Goal: Book appointment/travel/reservation

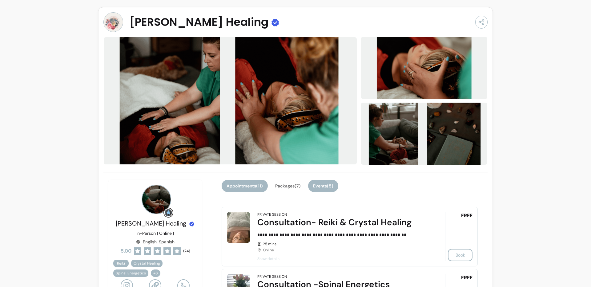
click at [327, 184] on button "Events ( 5 )" at bounding box center [323, 186] width 30 height 12
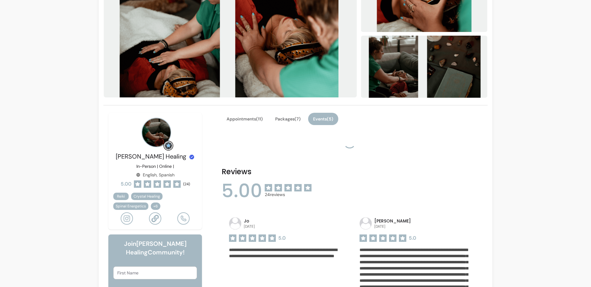
scroll to position [130, 0]
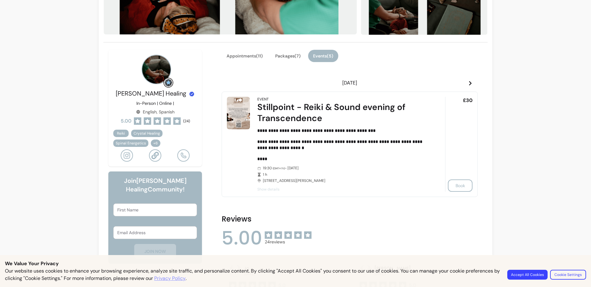
click at [469, 81] on icon at bounding box center [470, 83] width 5 height 5
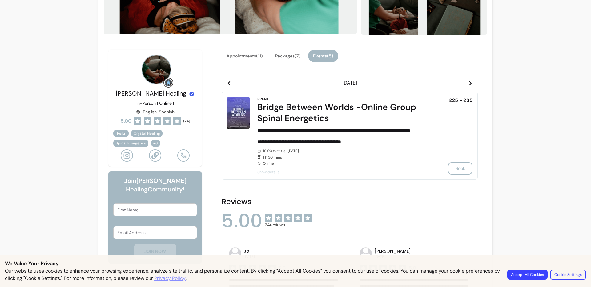
click at [468, 86] on span at bounding box center [470, 82] width 5 height 7
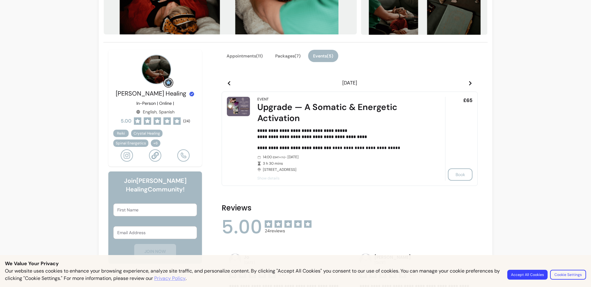
click at [469, 84] on icon at bounding box center [470, 83] width 2 height 4
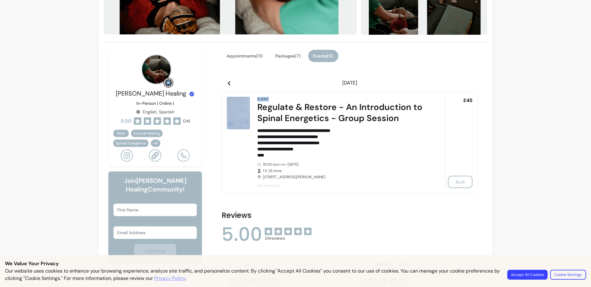
click at [469, 84] on icon at bounding box center [470, 83] width 2 height 4
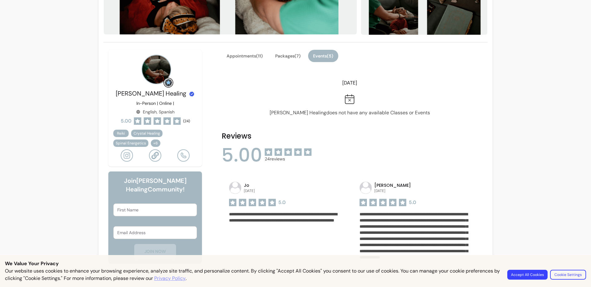
click at [222, 80] on header "[DATE]" at bounding box center [350, 83] width 256 height 12
click at [231, 79] on header "[DATE]" at bounding box center [350, 83] width 256 height 12
click at [230, 81] on header "[DATE]" at bounding box center [350, 83] width 256 height 12
click at [223, 84] on header "[DATE]" at bounding box center [350, 83] width 256 height 12
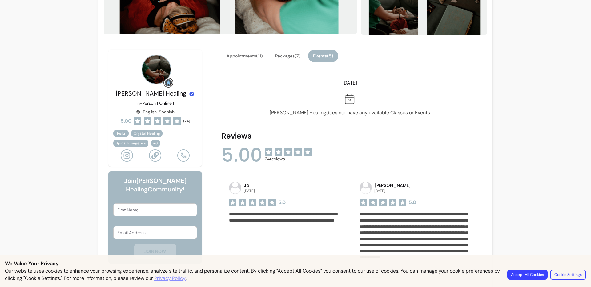
drag, startPoint x: 223, startPoint y: 80, endPoint x: 246, endPoint y: 80, distance: 23.1
click at [229, 80] on header "[DATE]" at bounding box center [350, 83] width 256 height 12
drag, startPoint x: 246, startPoint y: 80, endPoint x: 241, endPoint y: 83, distance: 5.4
click at [246, 81] on header "[DATE]" at bounding box center [350, 83] width 256 height 12
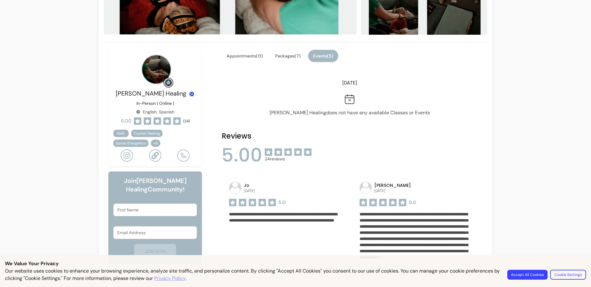
click at [230, 82] on header "[DATE]" at bounding box center [350, 83] width 256 height 12
click at [230, 83] on header "[DATE]" at bounding box center [350, 83] width 256 height 12
click at [228, 83] on icon at bounding box center [228, 83] width 5 height 5
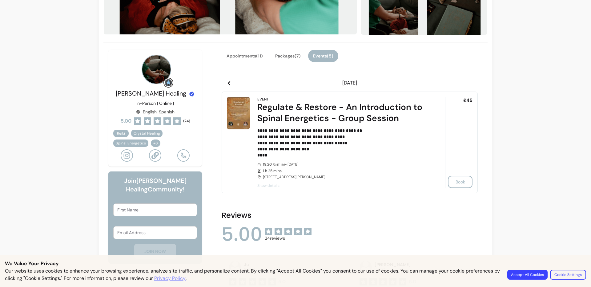
click at [229, 83] on icon at bounding box center [228, 83] width 5 height 5
